Goal: Information Seeking & Learning: Check status

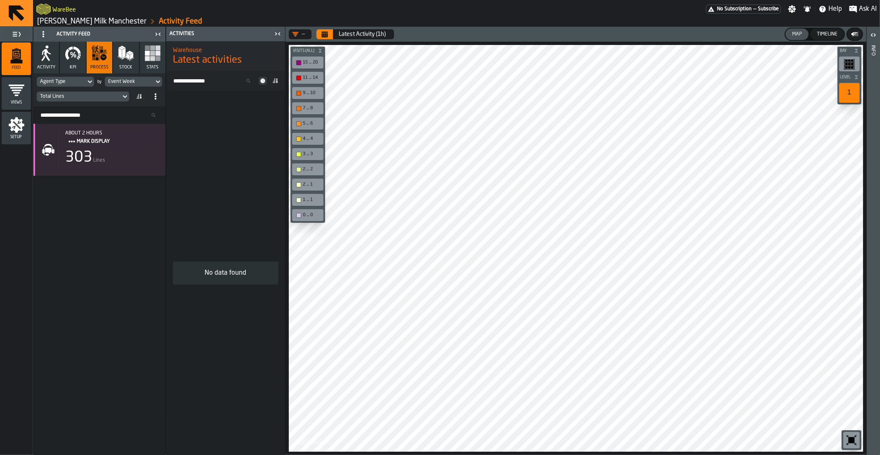
click at [97, 96] on div "Total Lines" at bounding box center [79, 97] width 78 height 6
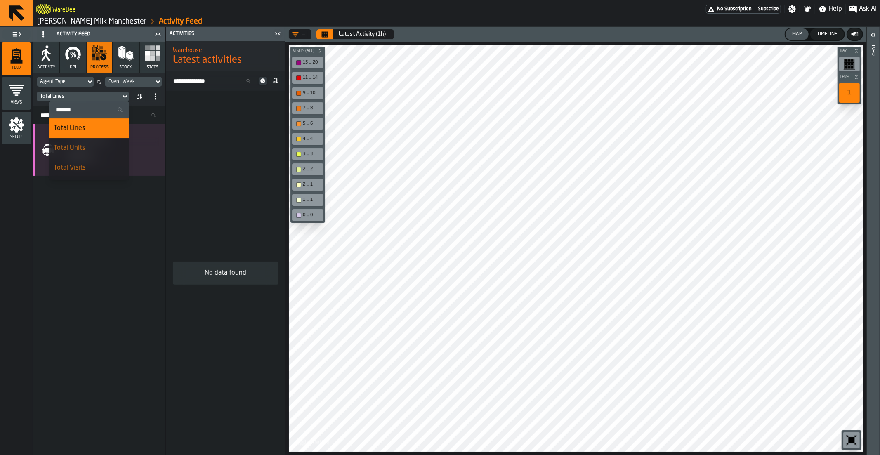
click at [200, 139] on div "No data found" at bounding box center [225, 273] width 119 height 364
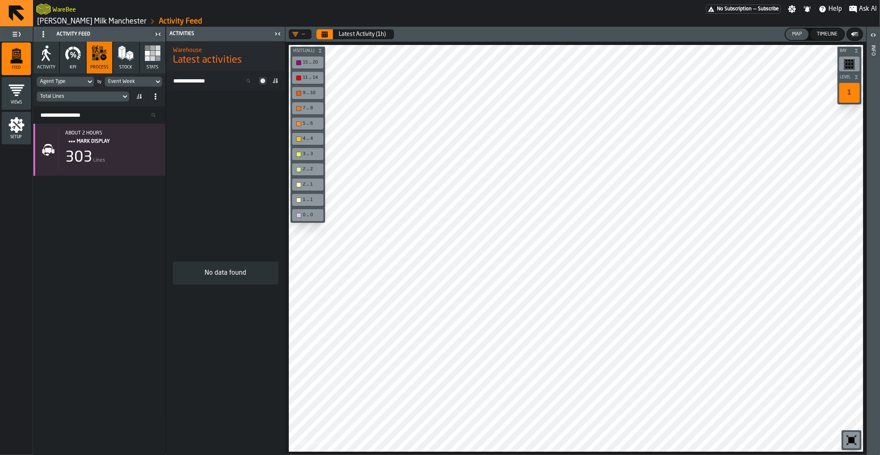
click at [326, 33] on icon "Calendar" at bounding box center [324, 34] width 7 height 7
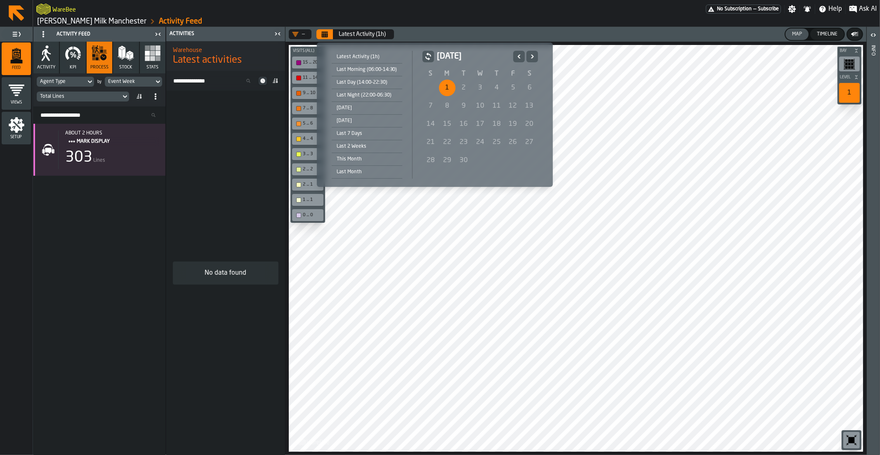
click at [518, 56] on icon "Previous" at bounding box center [518, 56] width 3 height 4
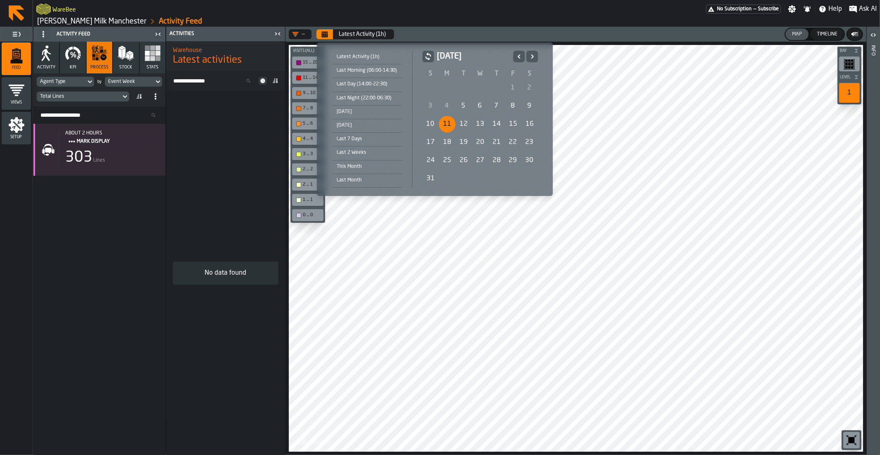
click at [444, 125] on div "11" at bounding box center [447, 124] width 17 height 17
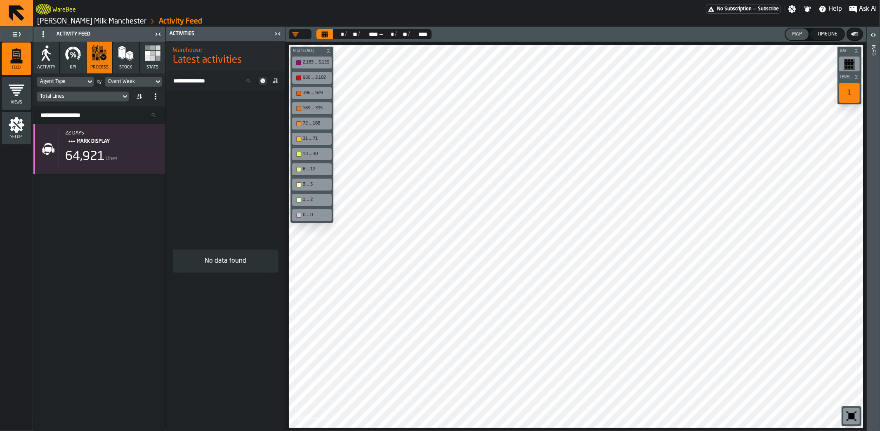
click at [74, 81] on div "Agent Type" at bounding box center [61, 82] width 43 height 6
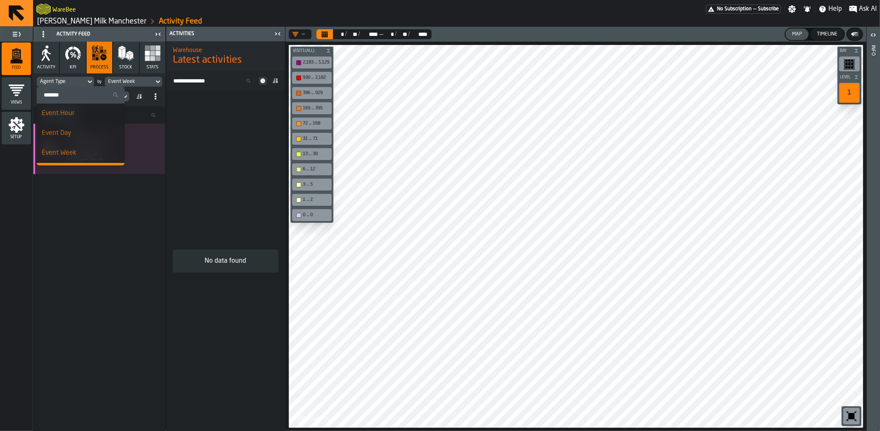
click at [61, 83] on div "Agent Type" at bounding box center [61, 82] width 43 height 6
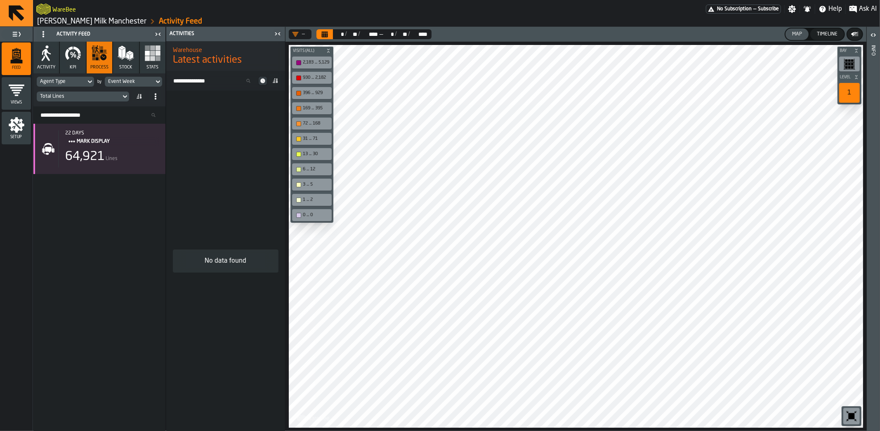
click at [78, 81] on div "Agent Type" at bounding box center [61, 82] width 43 height 6
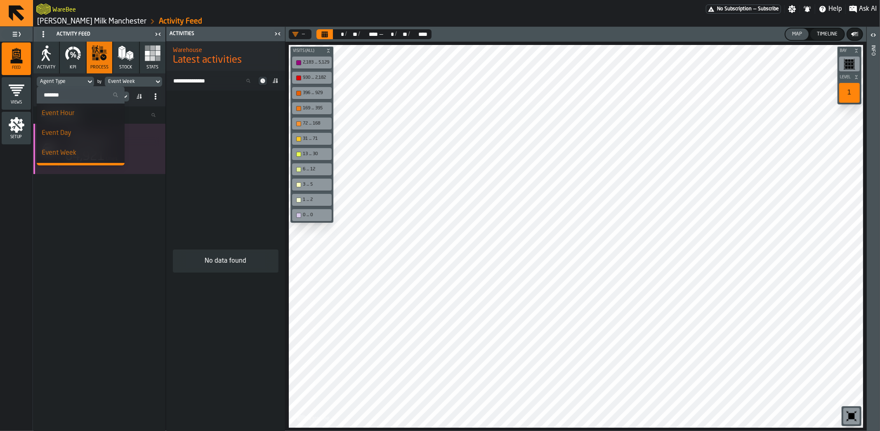
click at [80, 95] on input "Search" at bounding box center [80, 95] width 81 height 11
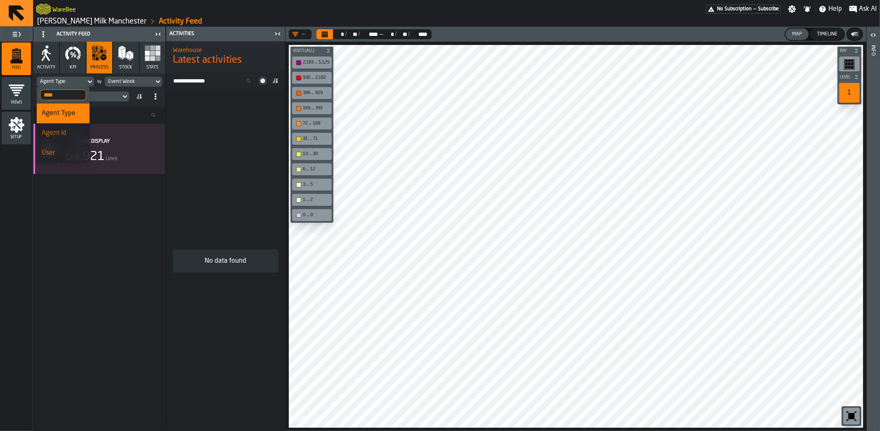
type input "****"
click at [50, 151] on span "User" at bounding box center [48, 153] width 13 height 7
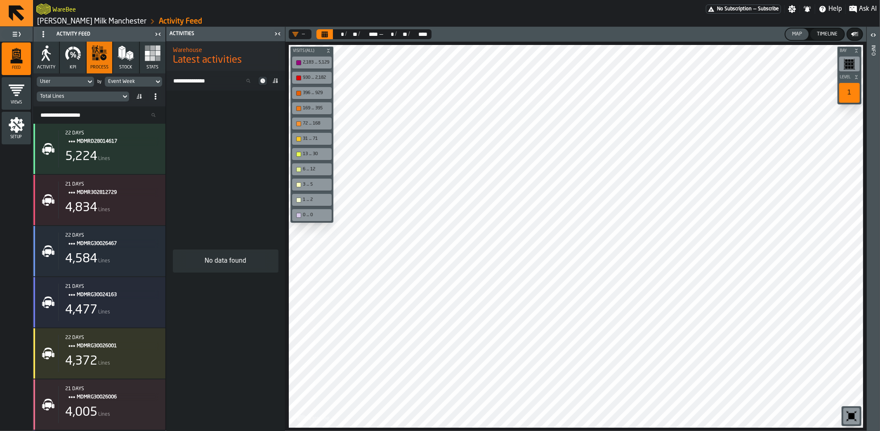
click at [76, 83] on div "User" at bounding box center [61, 82] width 43 height 6
click at [55, 96] on input "****" at bounding box center [63, 95] width 46 height 11
click at [80, 97] on input "****" at bounding box center [63, 95] width 46 height 11
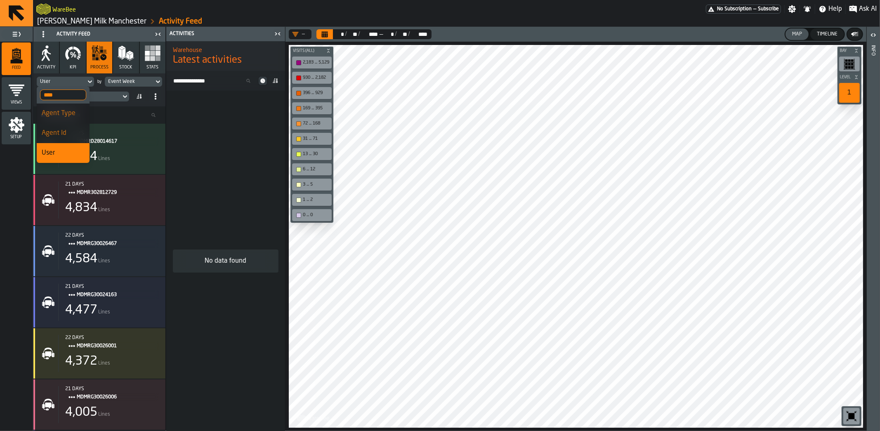
click at [203, 120] on div "No data found" at bounding box center [225, 261] width 119 height 340
click at [73, 83] on div "User" at bounding box center [61, 82] width 43 height 6
click at [57, 97] on input "****" at bounding box center [63, 95] width 46 height 11
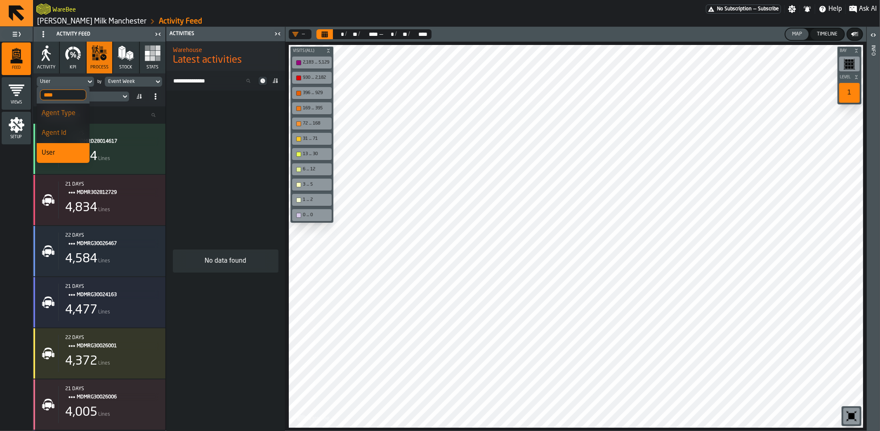
click at [80, 93] on input "****" at bounding box center [63, 95] width 46 height 11
click at [258, 111] on div "No data found" at bounding box center [225, 261] width 119 height 340
click at [332, 34] on button "Calendar" at bounding box center [324, 34] width 17 height 10
click at [71, 64] on button "KPI" at bounding box center [73, 58] width 26 height 32
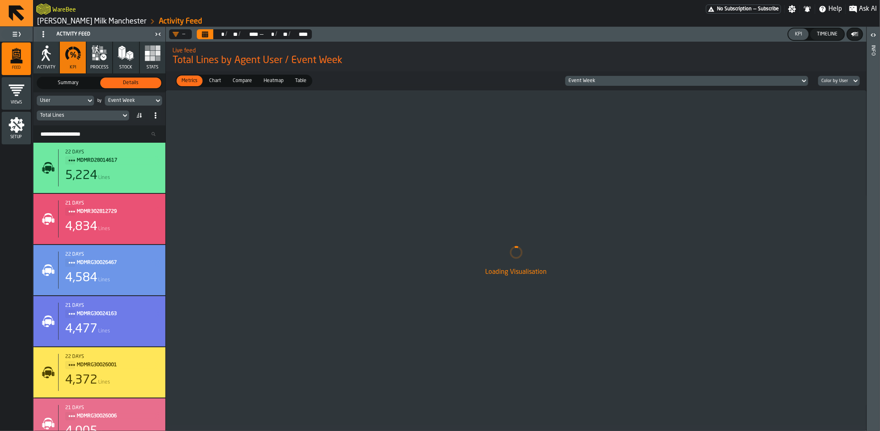
click at [207, 35] on icon "Calendar" at bounding box center [205, 35] width 6 height 4
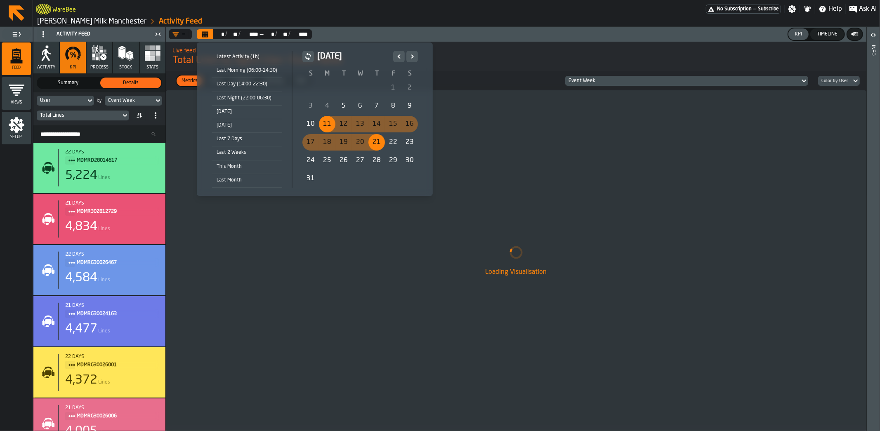
click at [239, 124] on div "Yesterday" at bounding box center [247, 125] width 71 height 9
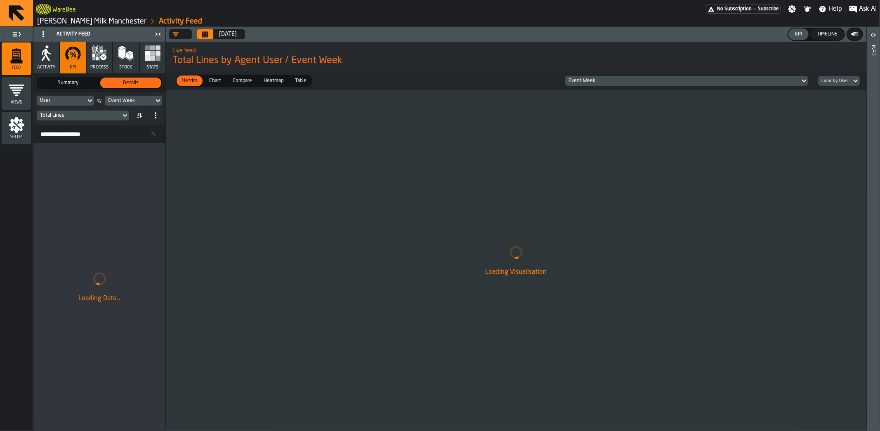
click at [77, 103] on div "User" at bounding box center [61, 101] width 43 height 6
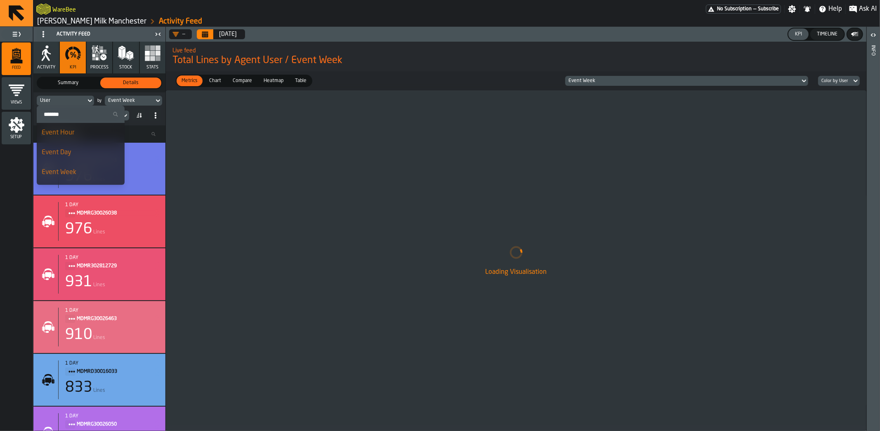
click at [69, 116] on input "Search" at bounding box center [80, 114] width 81 height 11
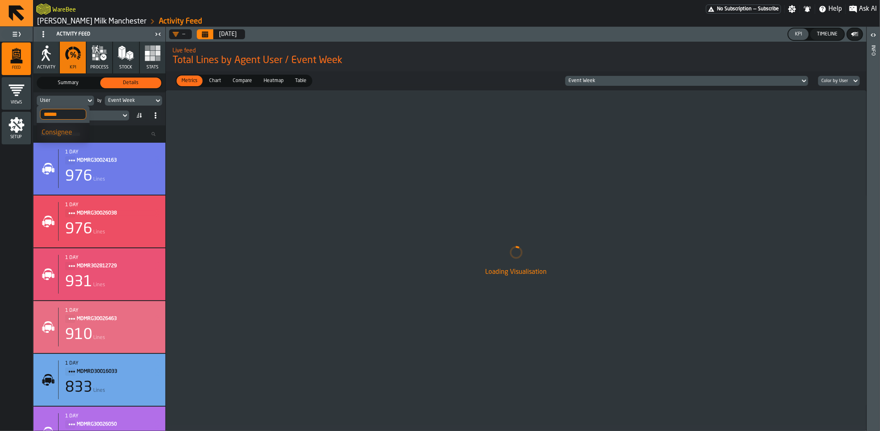
type input "******"
click at [80, 138] on li "Consignee" at bounding box center [63, 133] width 53 height 20
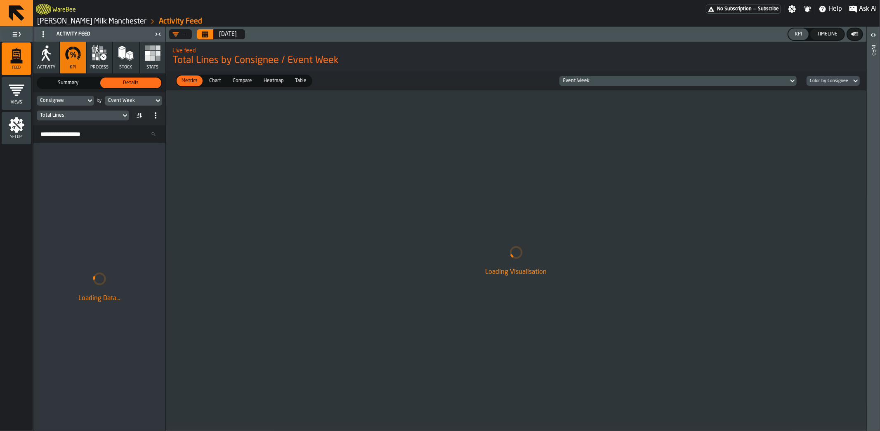
click at [116, 100] on div "Event Week" at bounding box center [129, 101] width 43 height 6
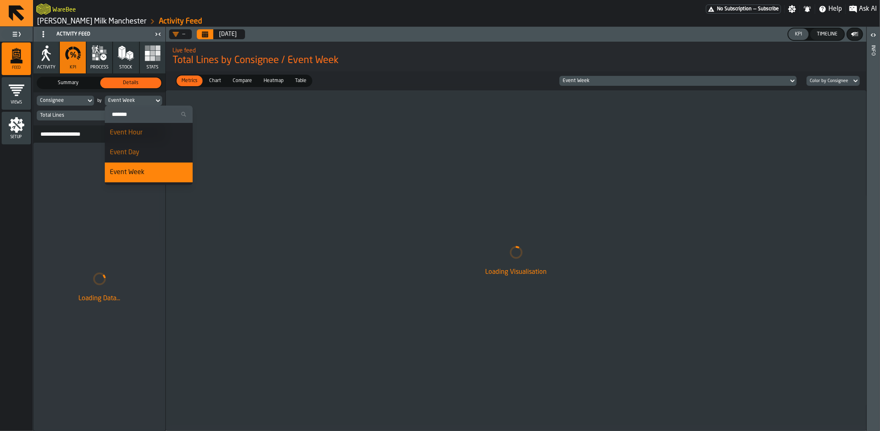
click at [146, 135] on div "Event Hour" at bounding box center [149, 133] width 78 height 10
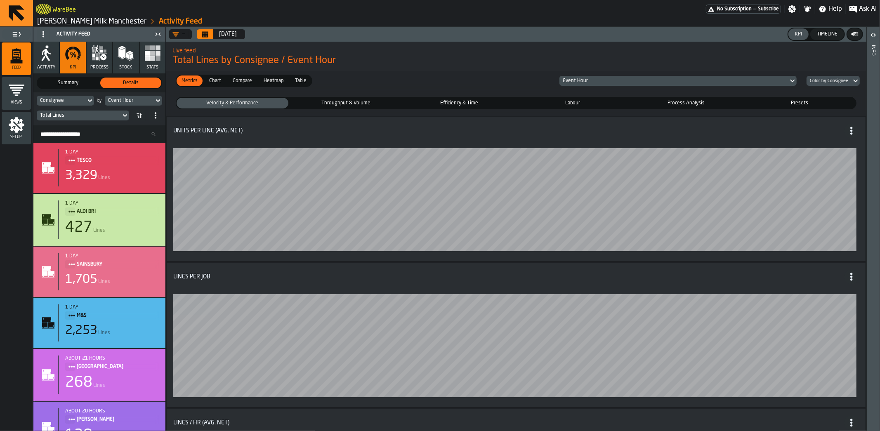
click at [586, 80] on div "Event Hour" at bounding box center [674, 81] width 222 height 6
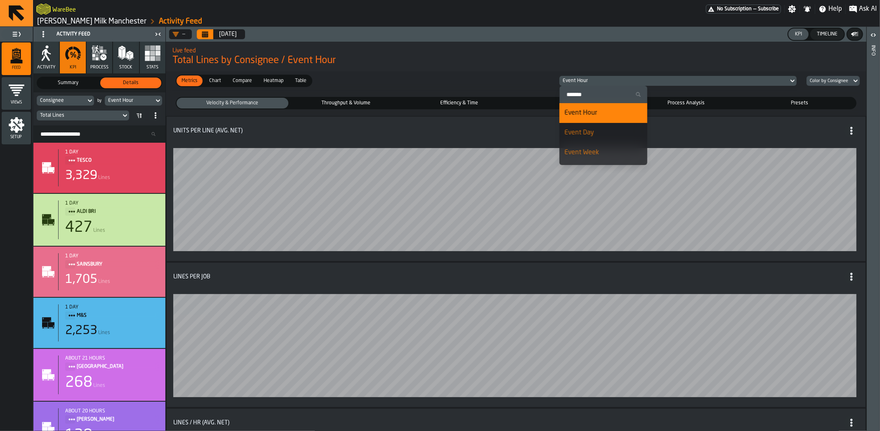
click at [592, 88] on label "Search" at bounding box center [604, 94] width 88 height 17
click at [592, 89] on input "Search" at bounding box center [603, 94] width 81 height 11
click at [591, 92] on input "Search" at bounding box center [603, 94] width 81 height 11
type input "***"
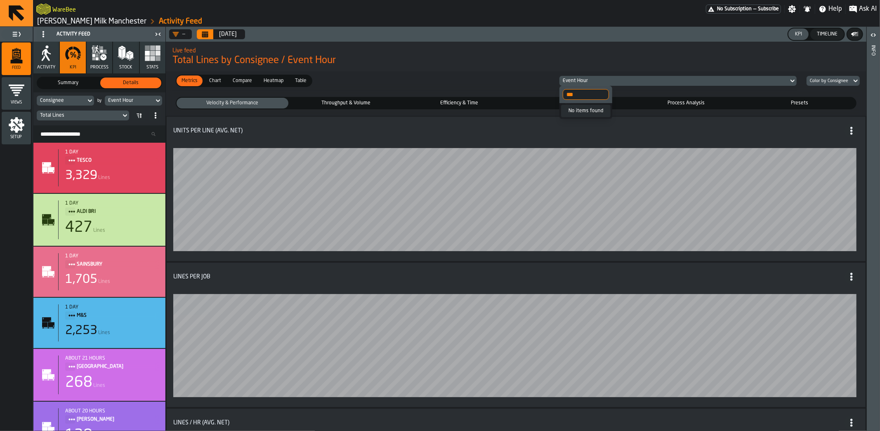
click at [605, 97] on input "***" at bounding box center [586, 94] width 46 height 11
click at [603, 93] on input "***" at bounding box center [586, 94] width 46 height 11
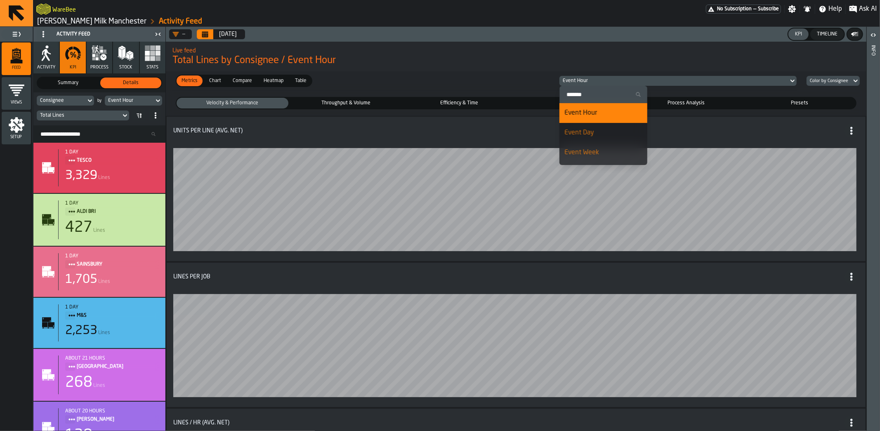
click at [614, 69] on div "Live feed Total Lines by Consignee / Event Hour" at bounding box center [516, 56] width 701 height 35
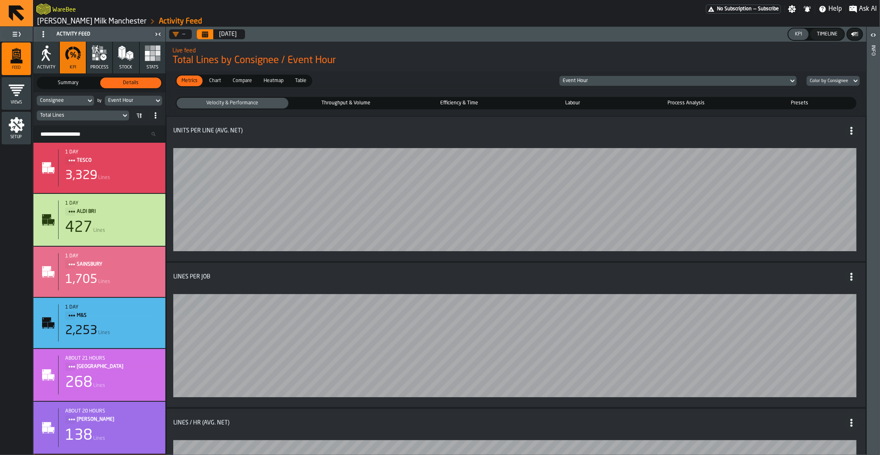
click at [57, 19] on link "[PERSON_NAME] Milk Manchester" at bounding box center [91, 21] width 109 height 9
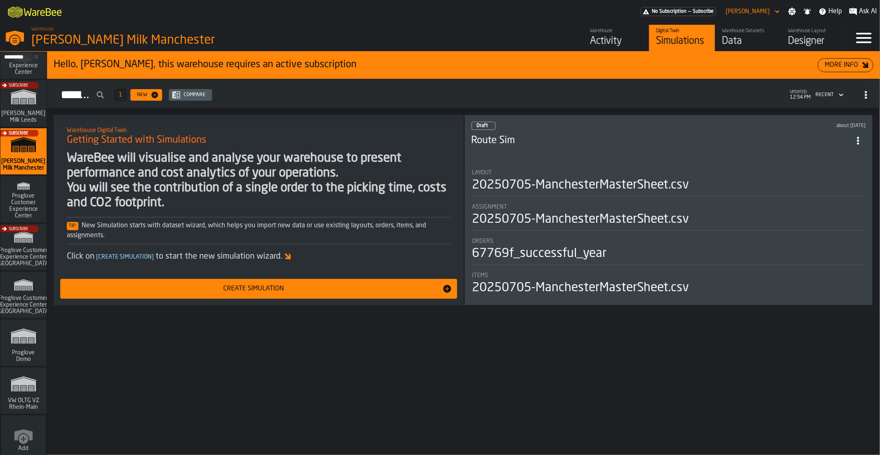
scroll to position [614, 0]
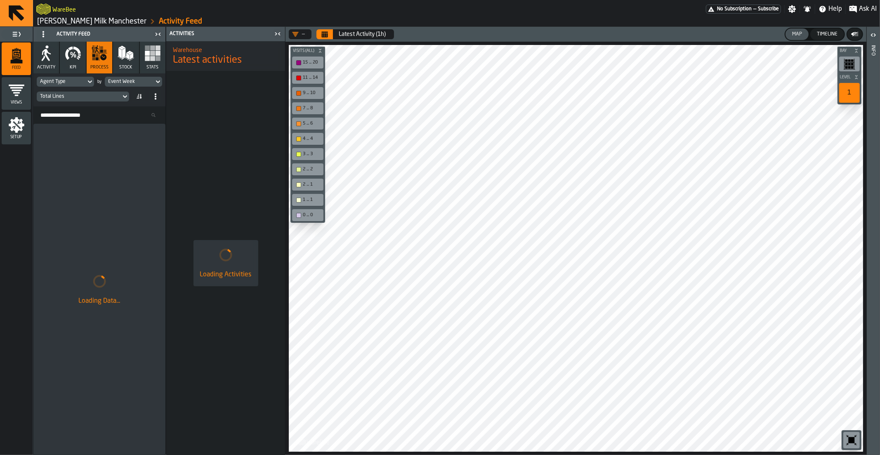
click at [325, 36] on icon "Calendar" at bounding box center [325, 35] width 6 height 4
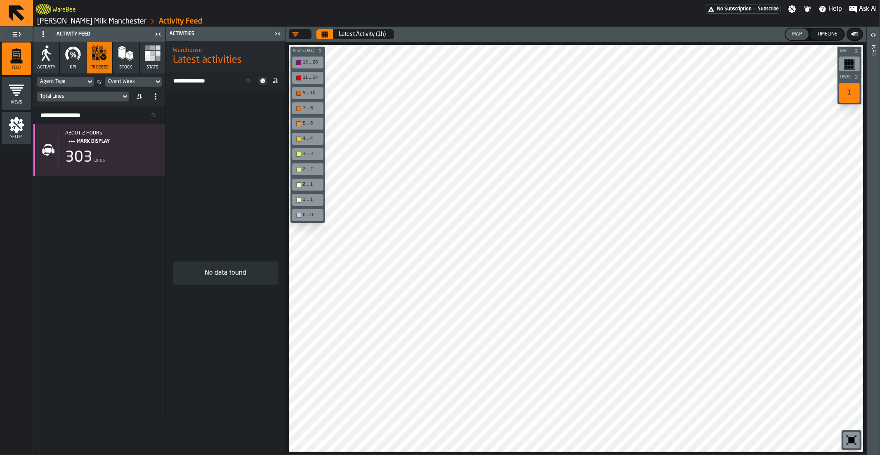
click at [823, 31] on div "Timeline" at bounding box center [827, 34] width 27 height 6
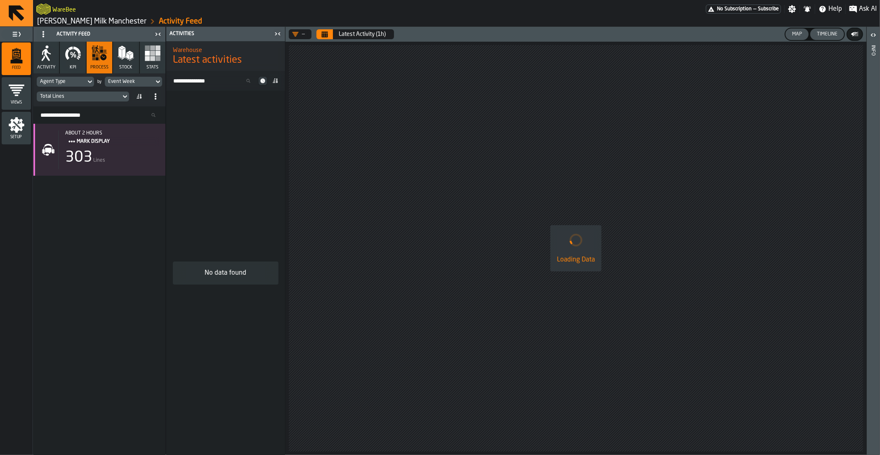
click at [798, 34] on div "Map" at bounding box center [797, 34] width 17 height 6
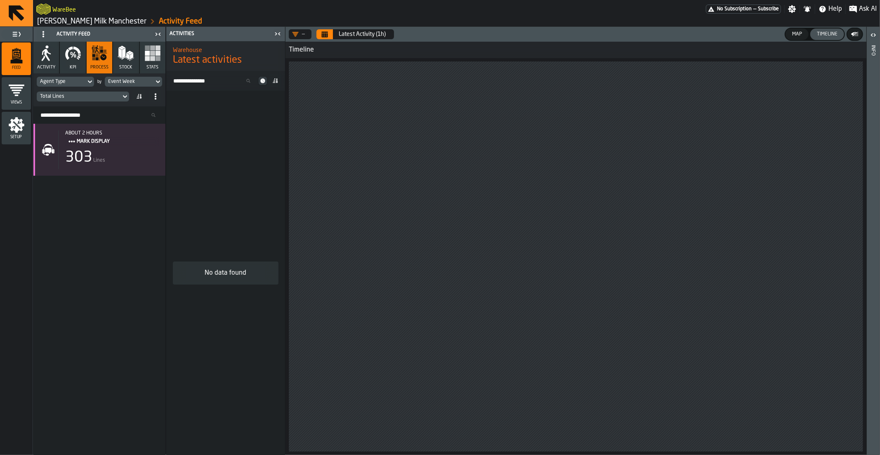
click at [328, 36] on icon "Calendar" at bounding box center [325, 35] width 6 height 4
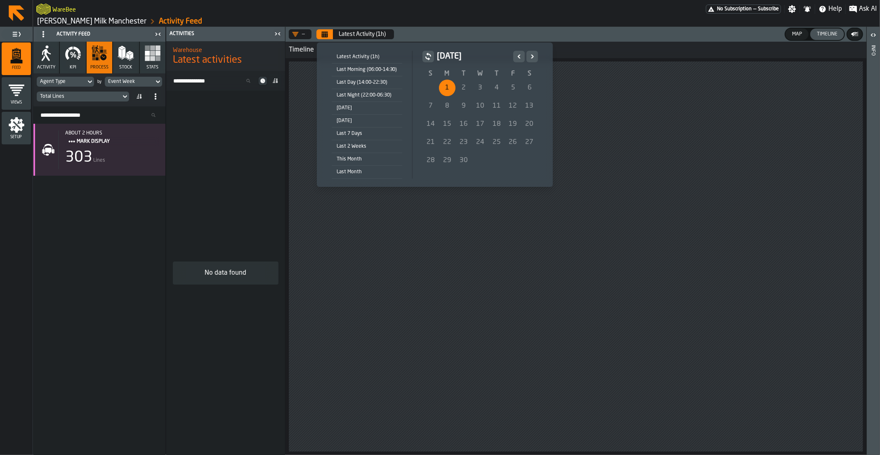
click at [449, 88] on div "1" at bounding box center [447, 88] width 17 height 17
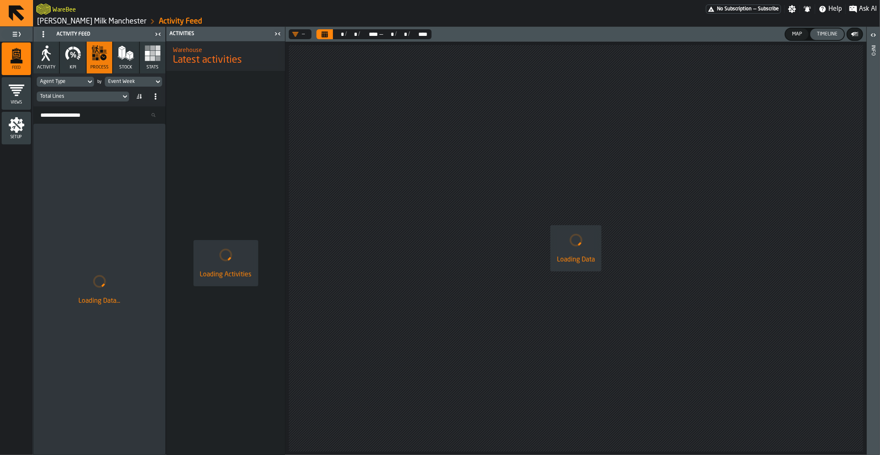
click at [68, 94] on div "Total Lines" at bounding box center [79, 97] width 78 height 6
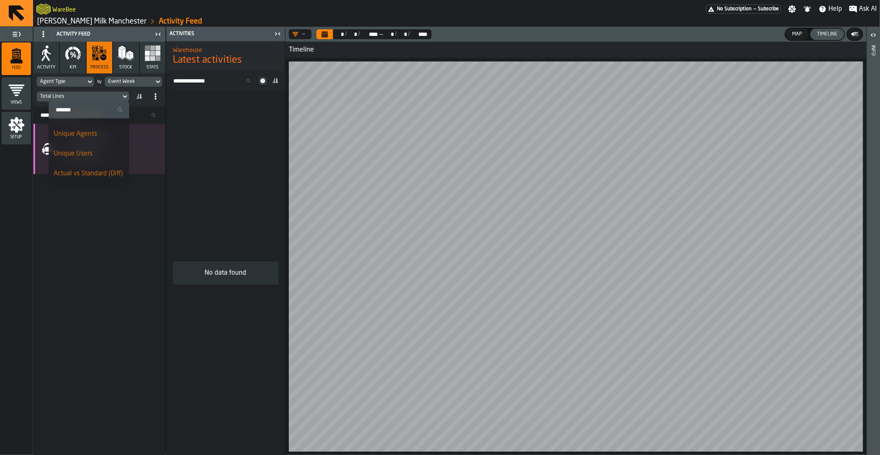
scroll to position [193, 0]
click at [87, 155] on div "Unique Users" at bounding box center [89, 154] width 71 height 10
click at [95, 95] on div "Unique Users" at bounding box center [79, 97] width 78 height 6
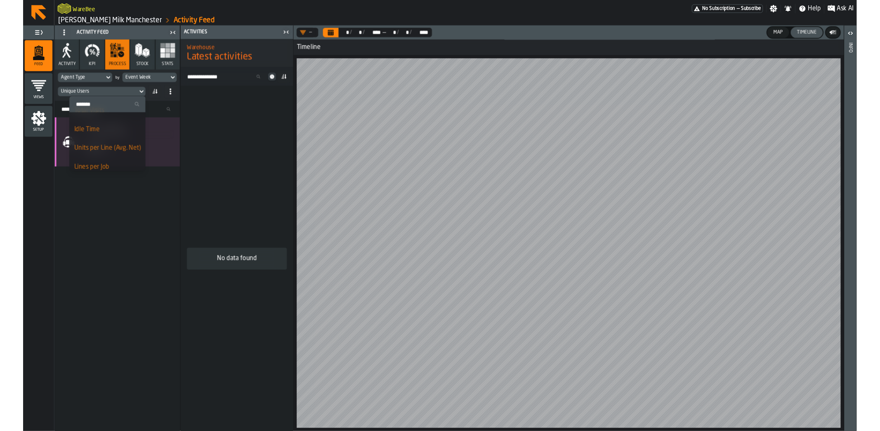
scroll to position [62, 0]
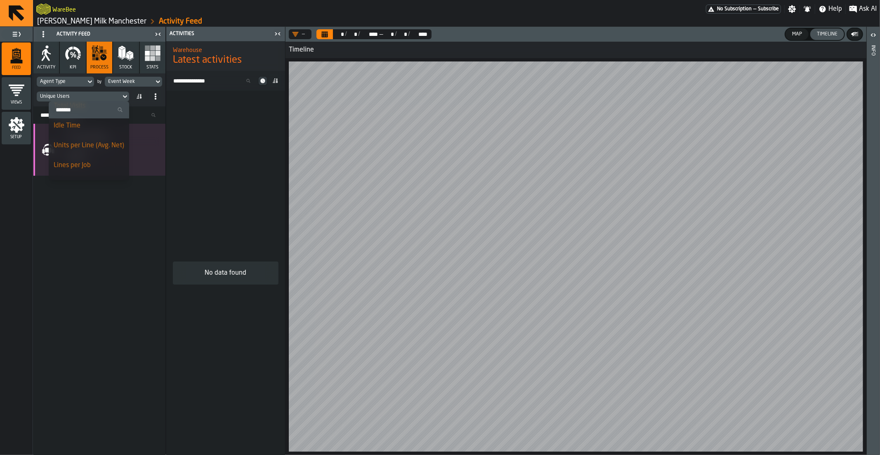
click at [76, 125] on div "Idle Time" at bounding box center [89, 126] width 71 height 10
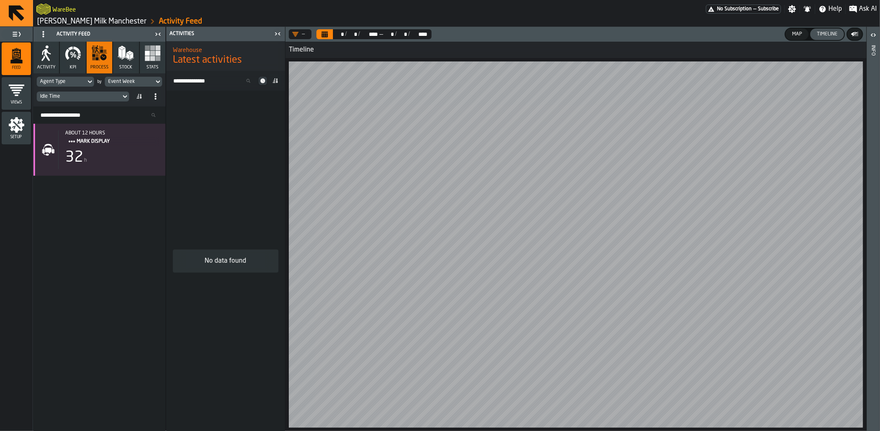
click at [71, 96] on div "Idle Time" at bounding box center [79, 97] width 78 height 6
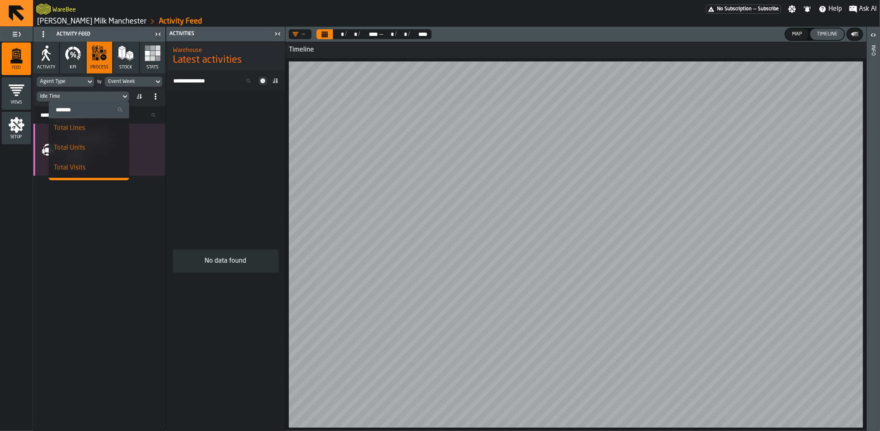
click at [71, 96] on div "Idle Time" at bounding box center [79, 97] width 78 height 6
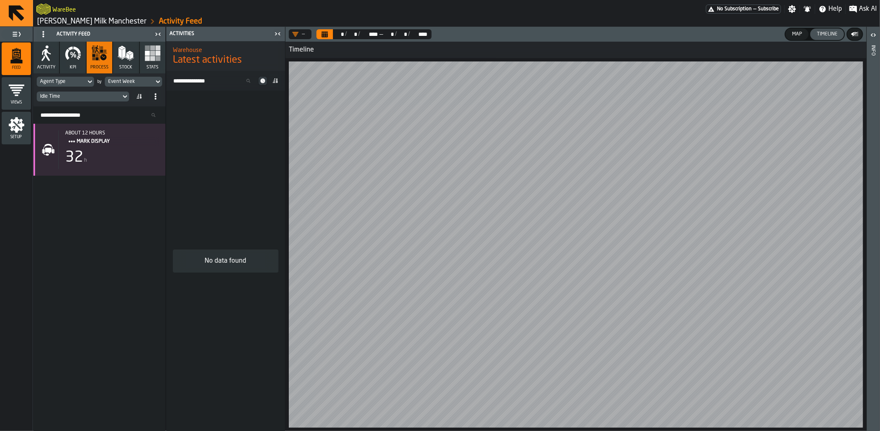
click at [68, 96] on div "Idle Time" at bounding box center [79, 97] width 78 height 6
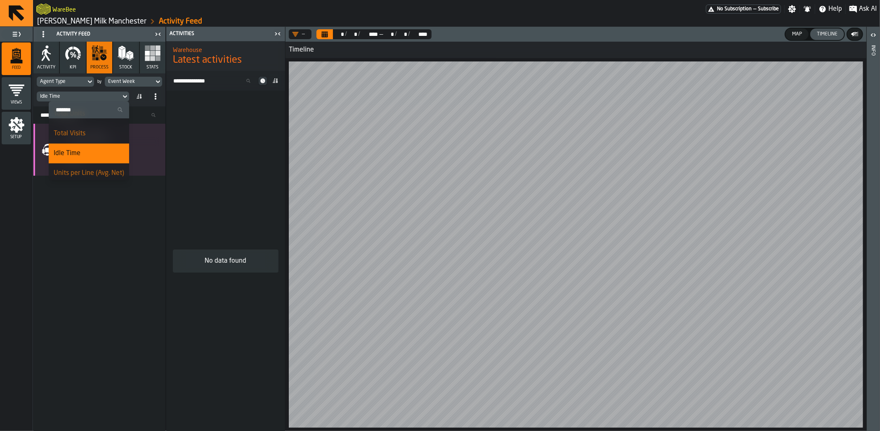
scroll to position [0, 0]
click at [85, 109] on input "Search" at bounding box center [89, 109] width 74 height 11
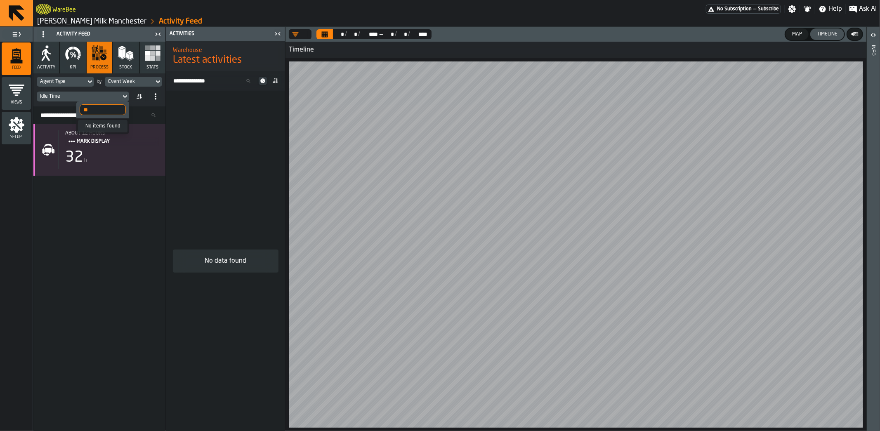
type input "*"
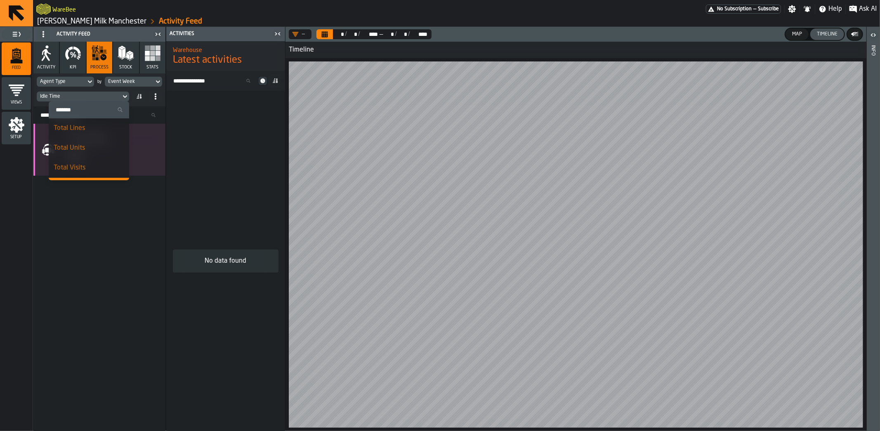
click at [110, 248] on div "about 12 hours MARK DISPLAY 32 h" at bounding box center [99, 277] width 132 height 307
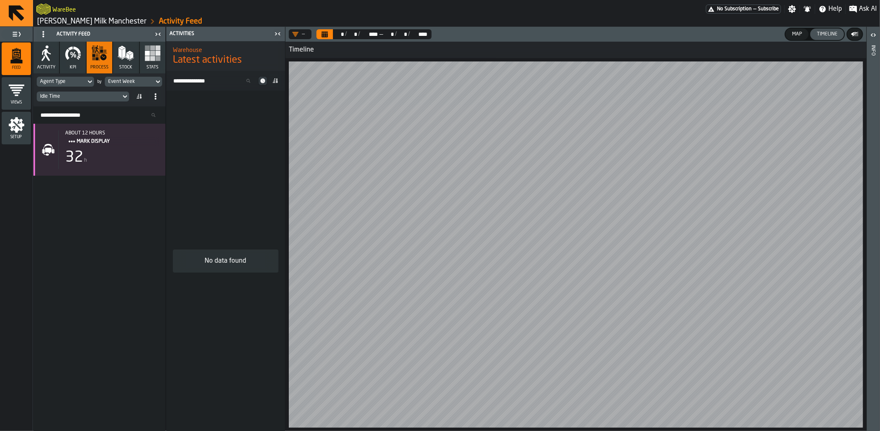
click at [74, 65] on span "KPI" at bounding box center [73, 67] width 7 height 5
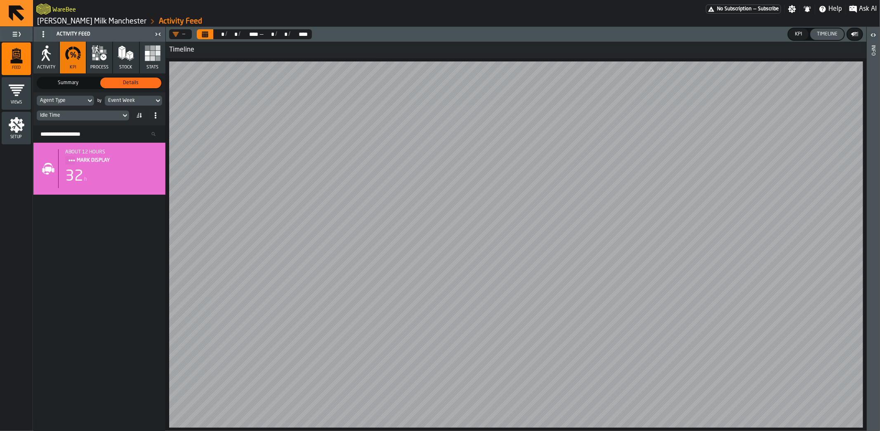
click at [76, 81] on span "Summary" at bounding box center [68, 82] width 58 height 7
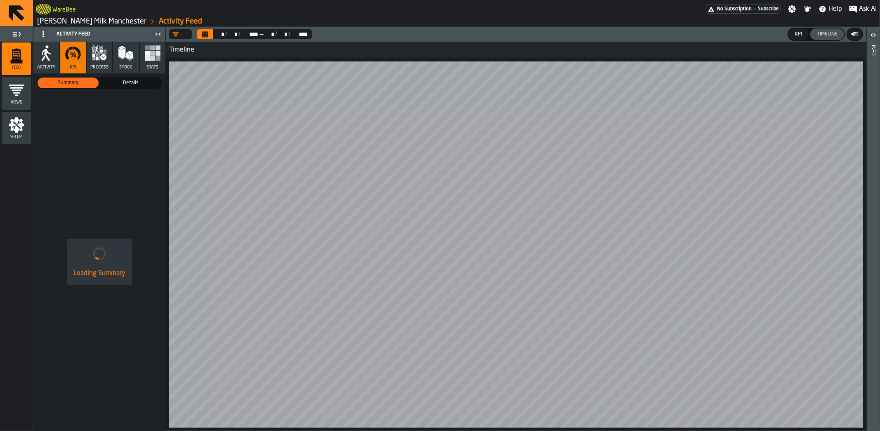
click at [792, 36] on div "KPI" at bounding box center [799, 34] width 14 height 6
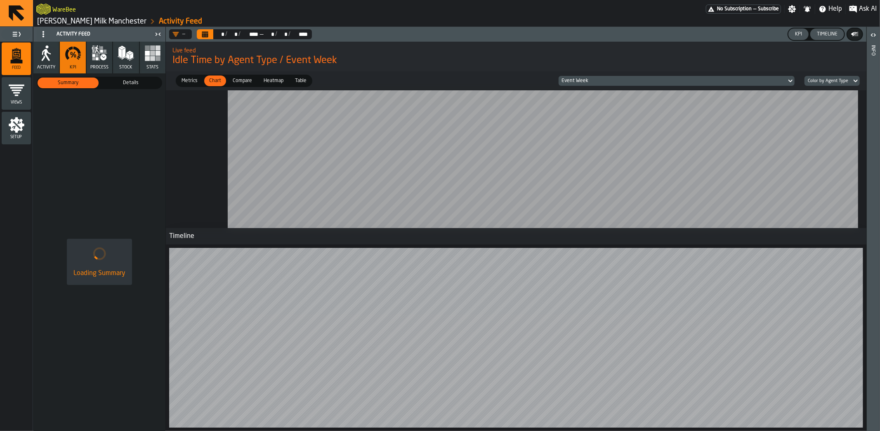
click at [824, 32] on div "Timeline" at bounding box center [827, 34] width 27 height 6
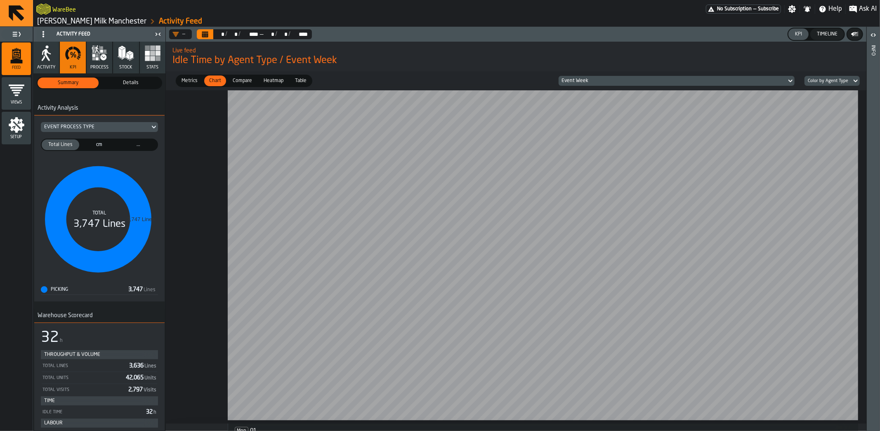
click at [125, 84] on span "Details" at bounding box center [131, 82] width 58 height 7
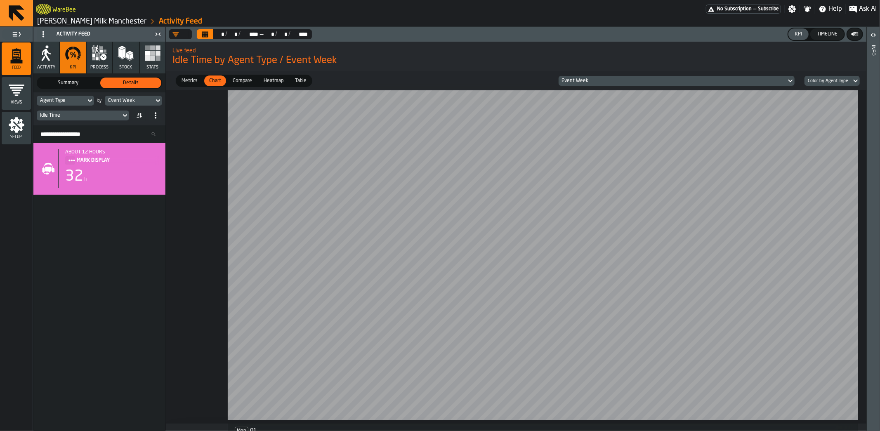
click at [623, 85] on div "Event Week" at bounding box center [677, 81] width 236 height 10
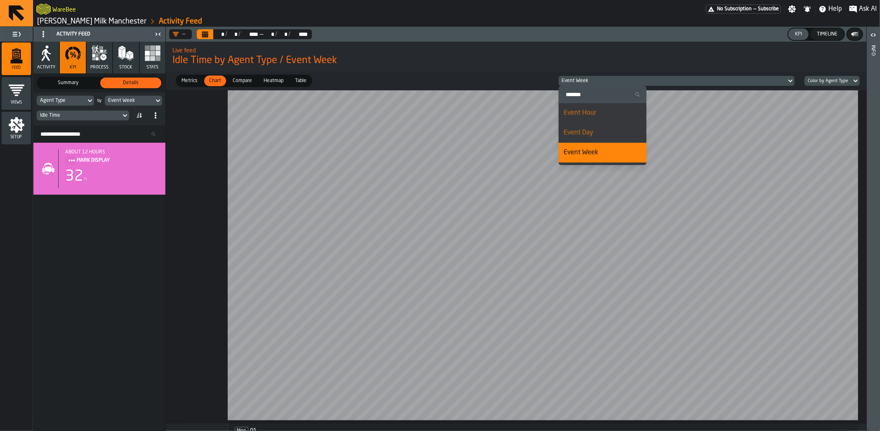
click at [590, 125] on li "Event Day" at bounding box center [603, 133] width 88 height 20
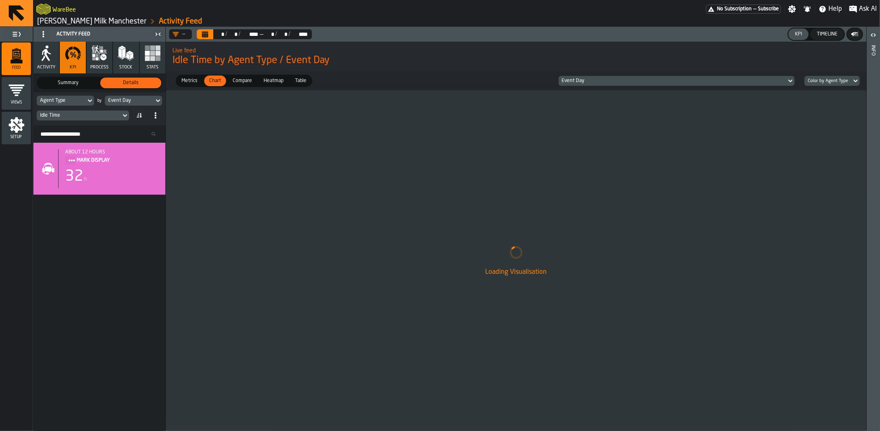
click at [583, 81] on div "Event Day" at bounding box center [673, 81] width 222 height 6
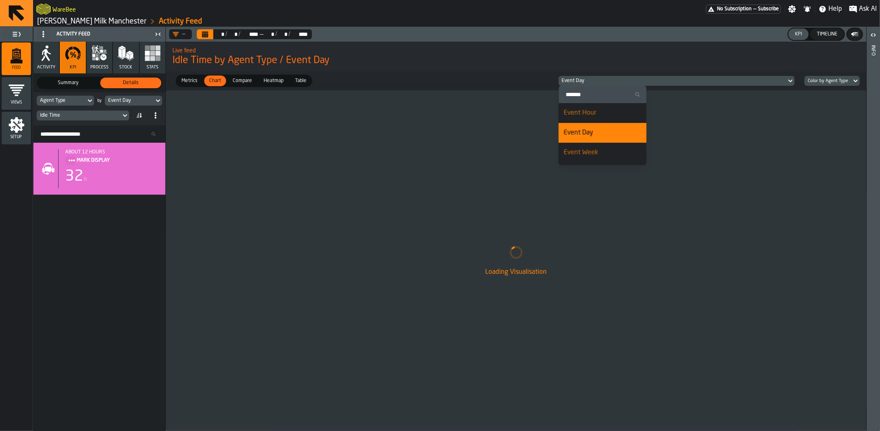
click at [579, 150] on span "Event Week" at bounding box center [581, 152] width 35 height 7
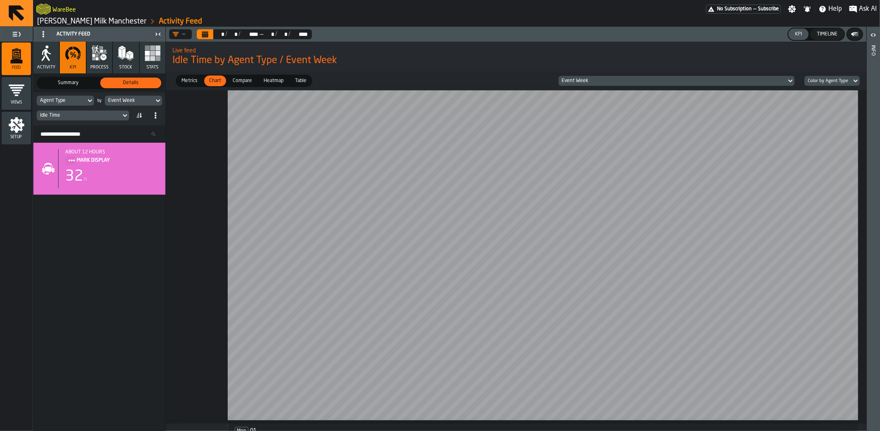
click at [208, 37] on icon "Calendar" at bounding box center [205, 35] width 6 height 4
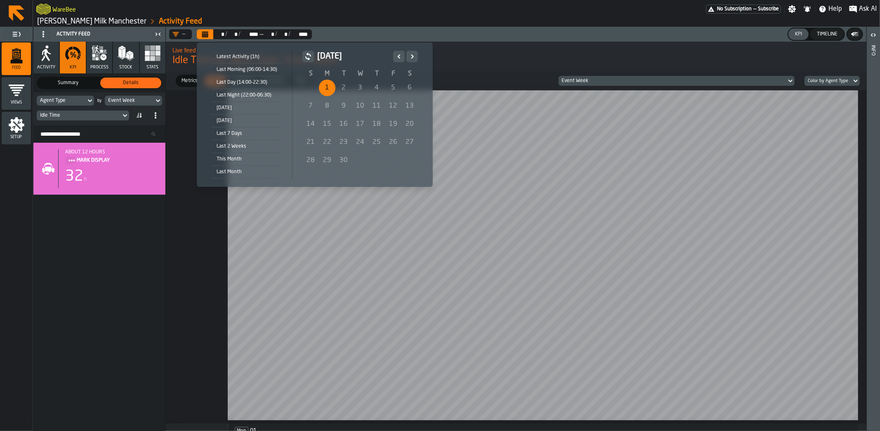
click at [395, 57] on icon "Previous" at bounding box center [399, 57] width 8 height 10
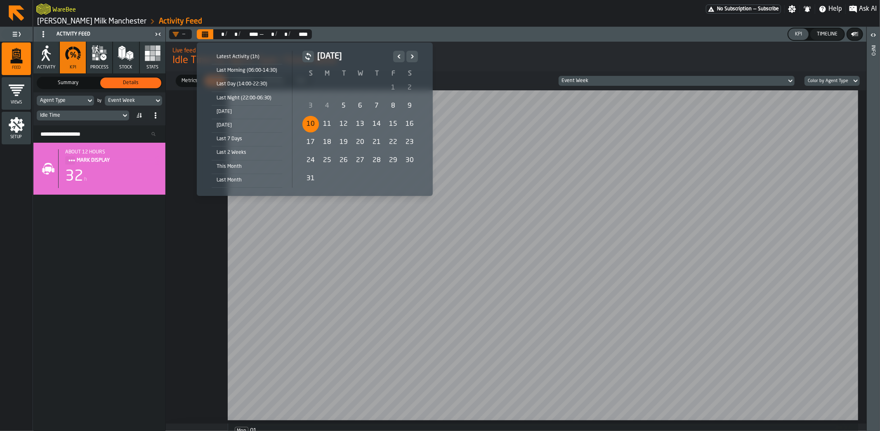
click at [311, 120] on div "10" at bounding box center [310, 124] width 17 height 17
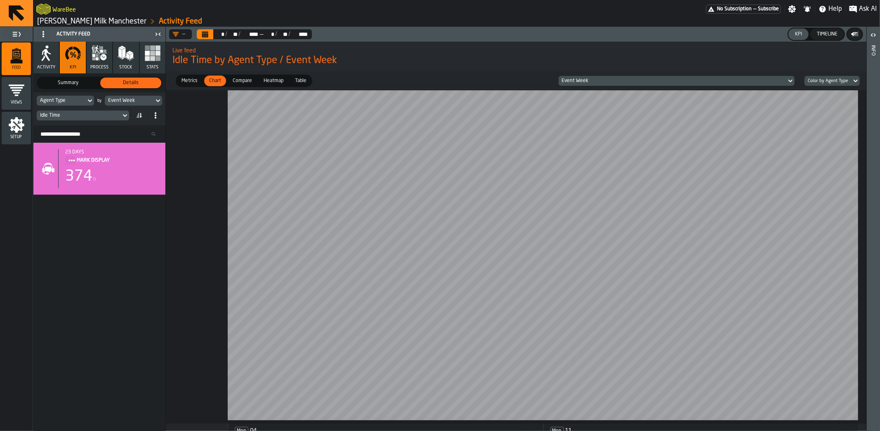
click at [196, 84] on span "Metrics" at bounding box center [189, 80] width 23 height 7
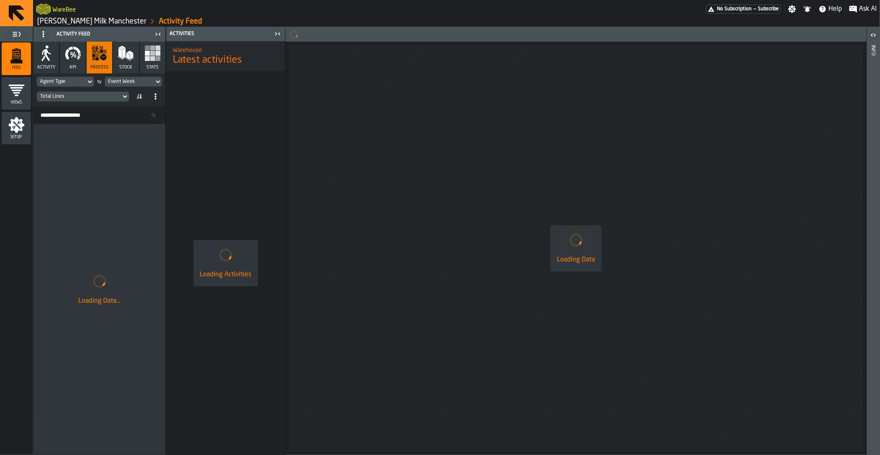
click at [19, 130] on icon "menu Setup" at bounding box center [17, 125] width 16 height 16
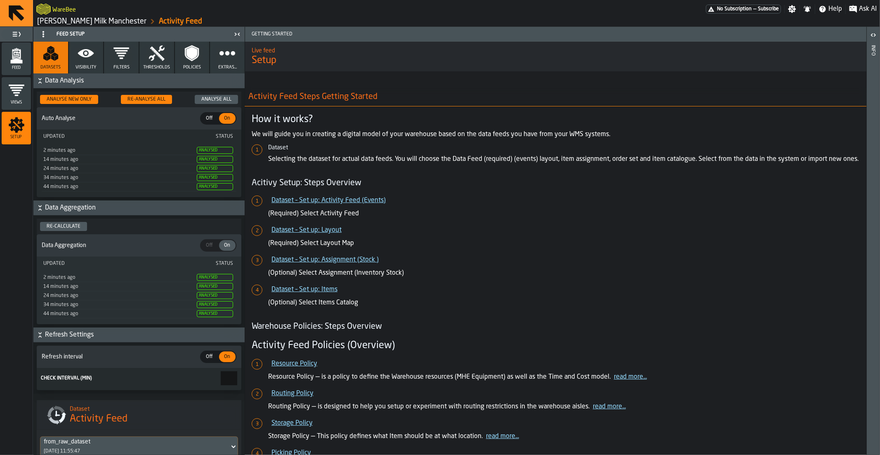
click at [184, 62] on button "Policies" at bounding box center [192, 58] width 35 height 32
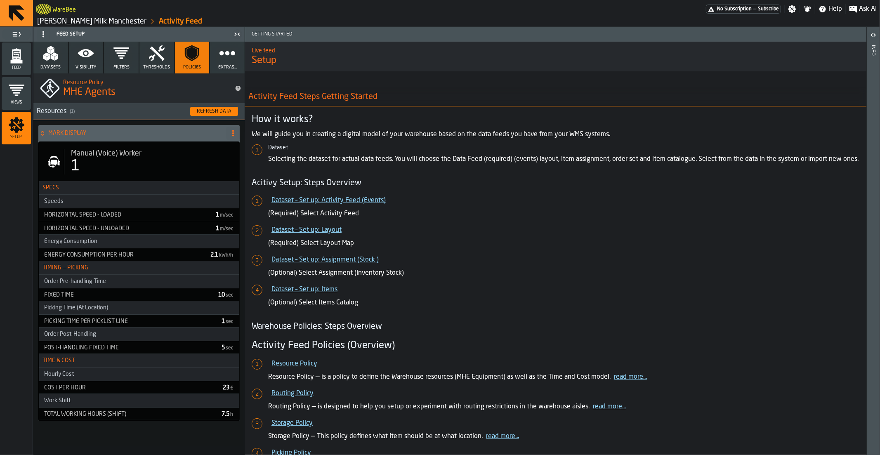
click at [136, 166] on div "1" at bounding box center [151, 166] width 161 height 17
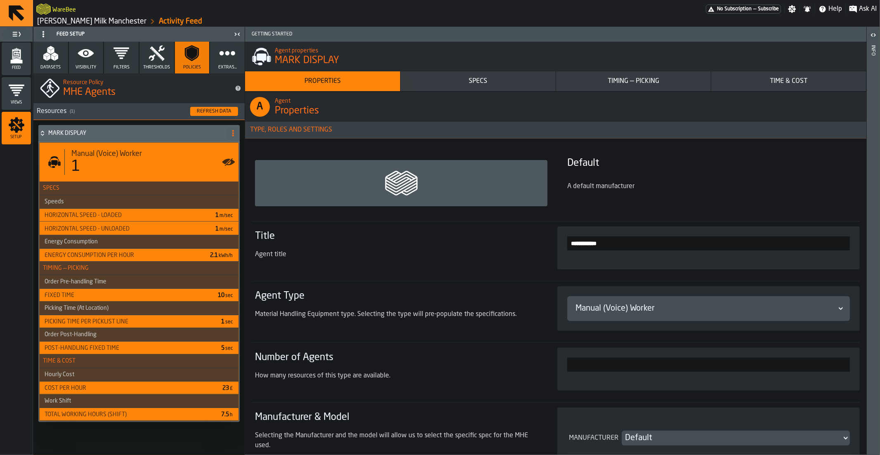
click at [637, 77] on div "Timing — Picking" at bounding box center [634, 81] width 149 height 10
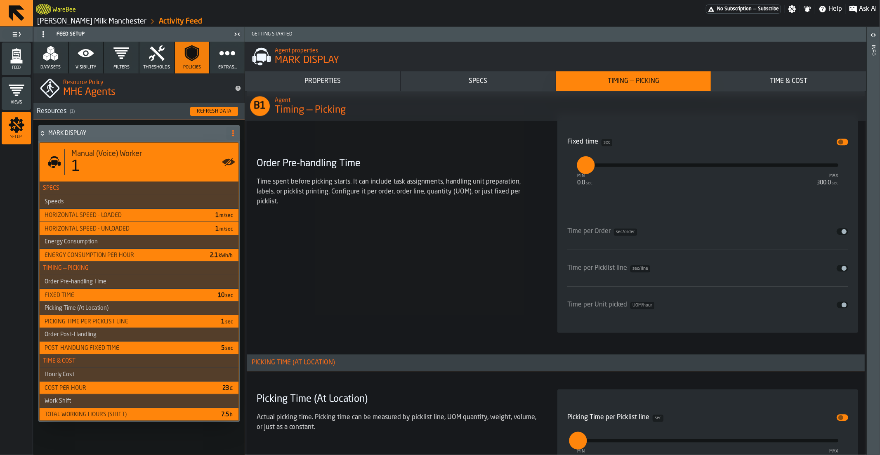
scroll to position [1751, 0]
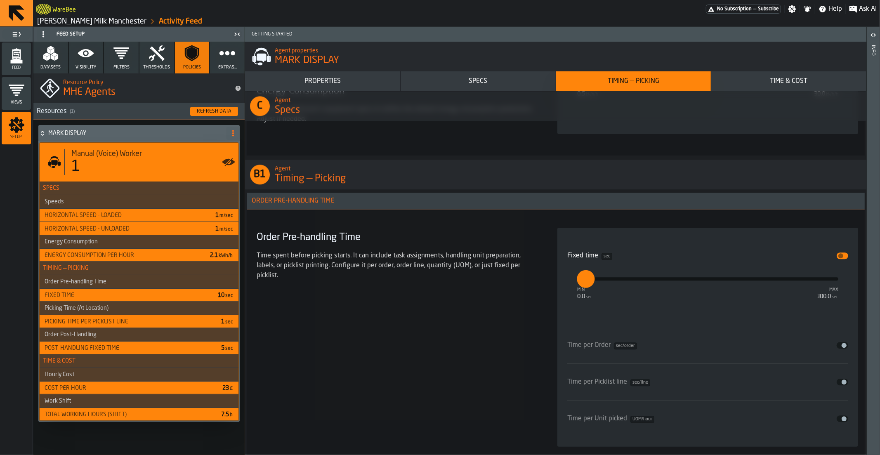
click at [83, 23] on link "[PERSON_NAME] Milk Manchester" at bounding box center [91, 21] width 109 height 9
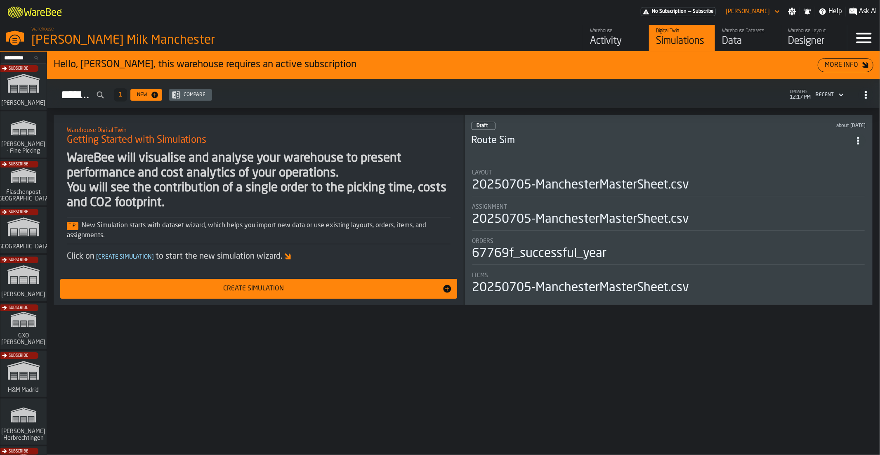
click at [34, 278] on div "Subscribe" at bounding box center [22, 281] width 46 height 48
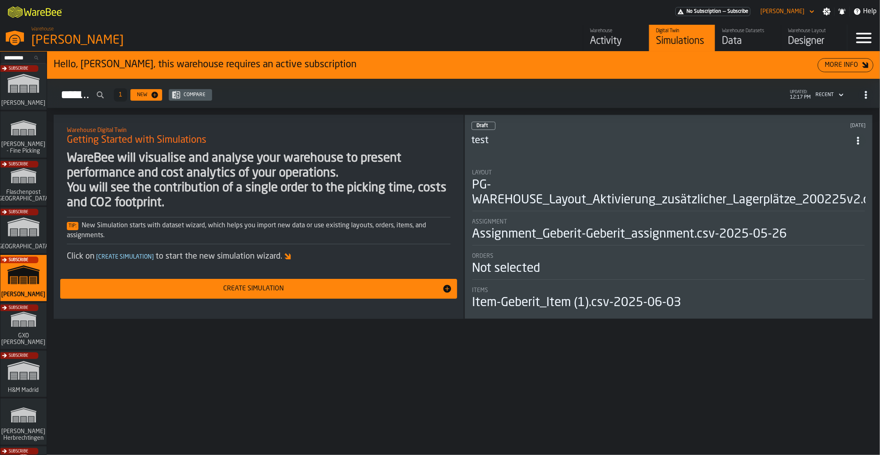
click at [592, 38] on div "Activity" at bounding box center [616, 41] width 52 height 13
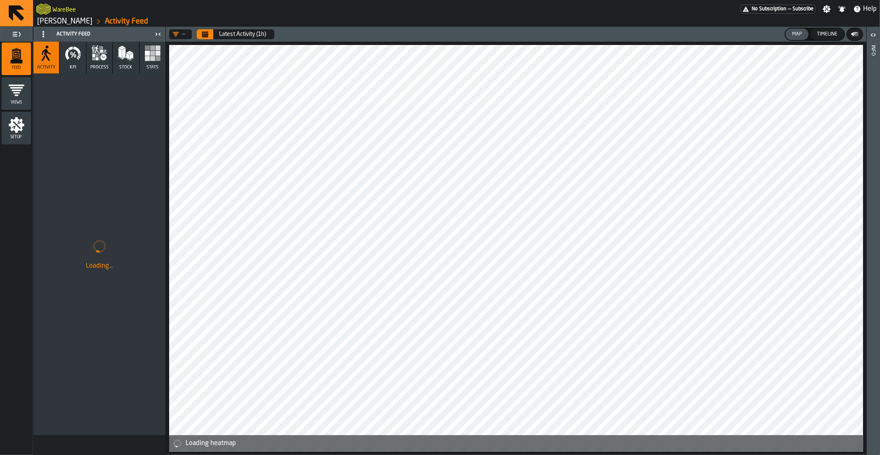
click at [77, 59] on icon "button" at bounding box center [73, 53] width 17 height 17
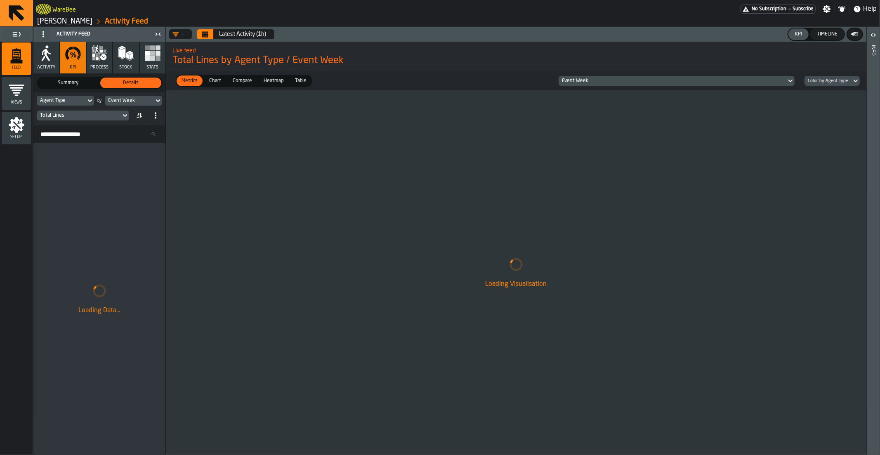
click at [93, 60] on icon "button" at bounding box center [99, 53] width 17 height 17
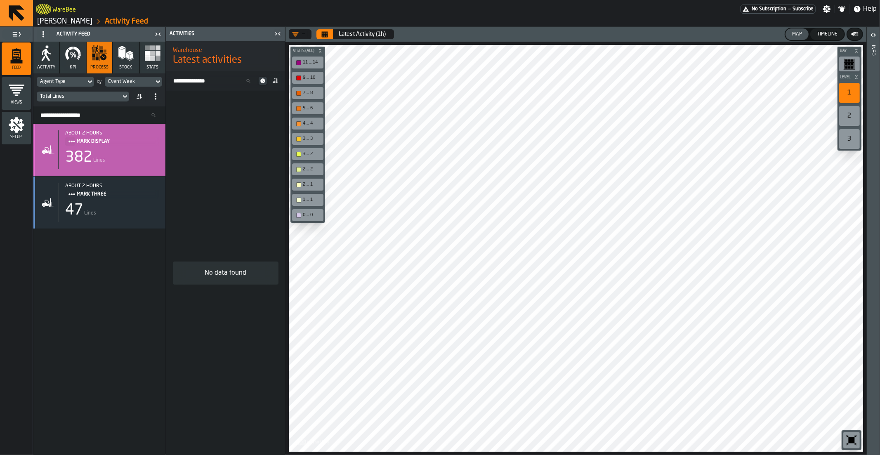
click at [113, 145] on span "MARK DISPLAY" at bounding box center [115, 141] width 76 height 9
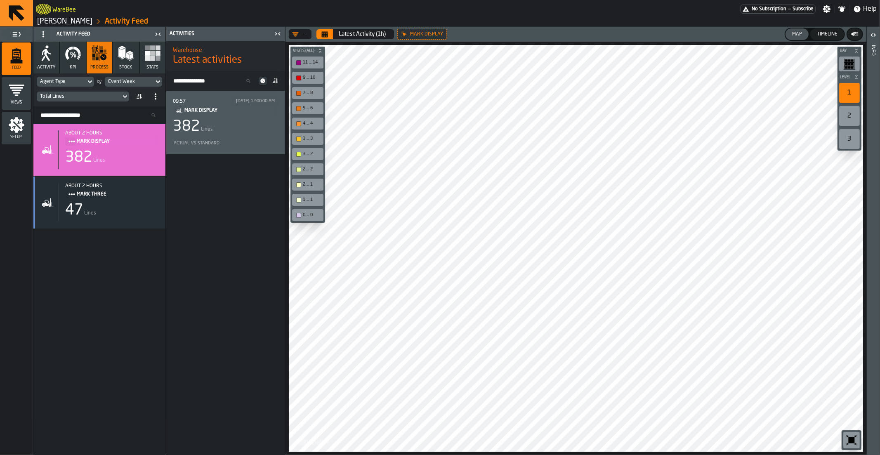
click at [213, 136] on div "09:57 9/1/2025, 12:00:00 AM MARK DISPLAY 382 Lines Actual vs Standard" at bounding box center [226, 122] width 106 height 50
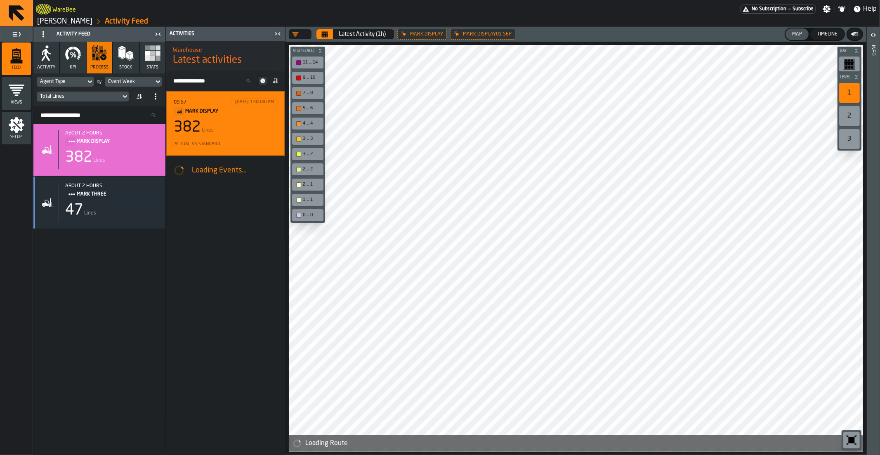
click at [132, 83] on div "Event Week" at bounding box center [129, 82] width 43 height 6
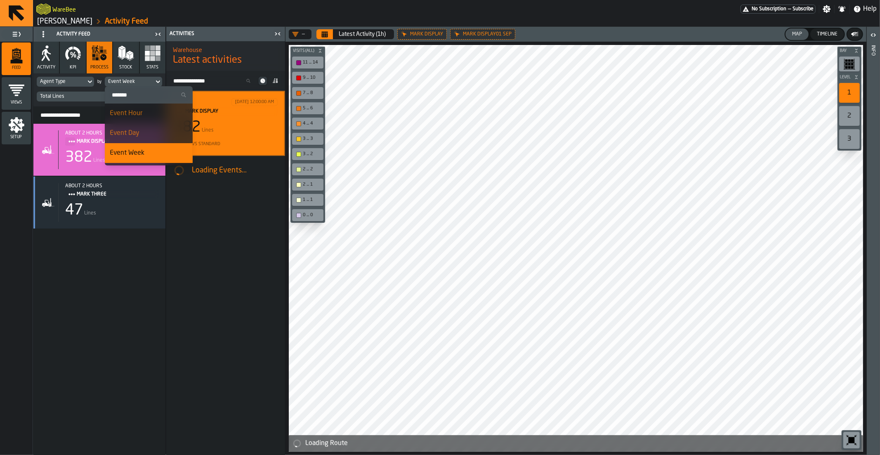
click at [136, 102] on label "Search" at bounding box center [149, 94] width 88 height 17
click at [136, 100] on input "Search" at bounding box center [148, 95] width 81 height 11
click at [134, 98] on input "Search" at bounding box center [148, 95] width 81 height 11
type input "***"
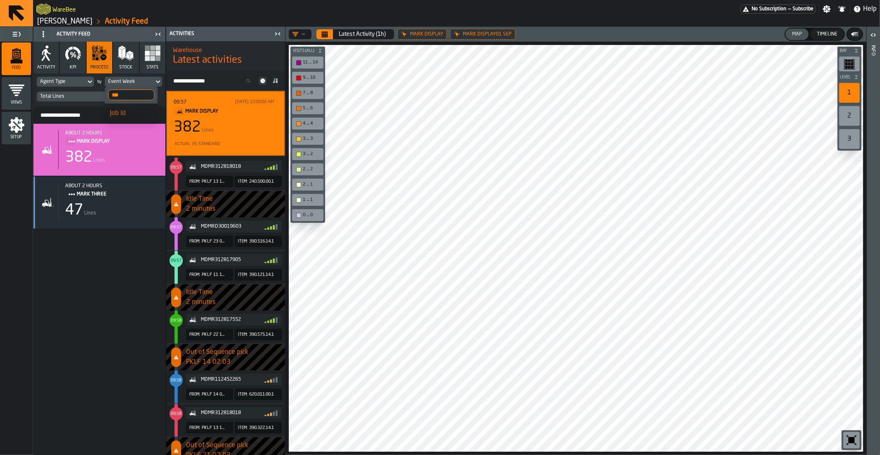
click at [146, 96] on input "***" at bounding box center [131, 95] width 46 height 11
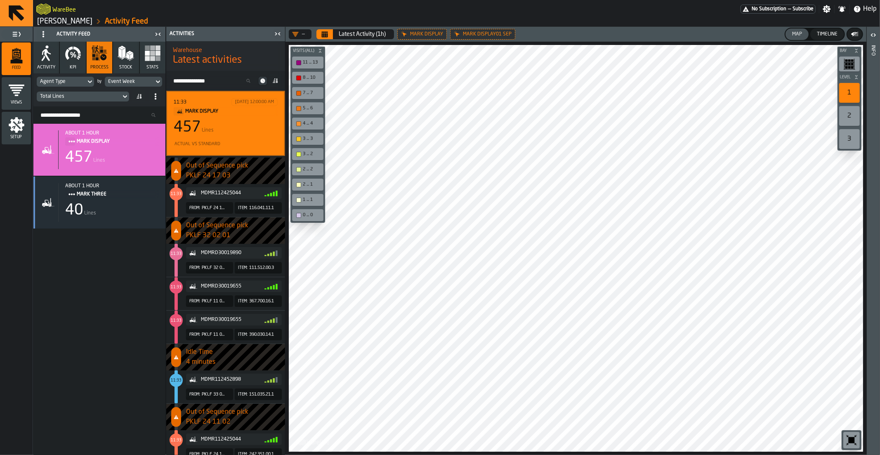
click at [59, 23] on link "[PERSON_NAME]" at bounding box center [64, 21] width 55 height 9
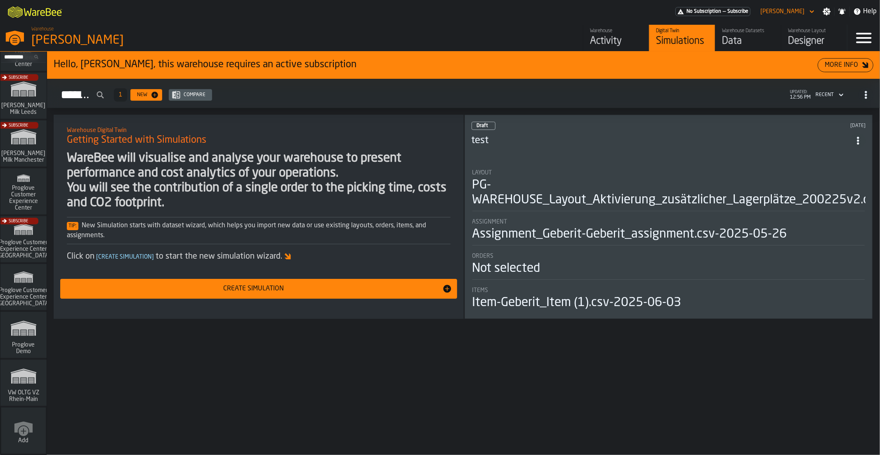
scroll to position [614, 0]
drag, startPoint x: 22, startPoint y: 389, endPoint x: 28, endPoint y: 387, distance: 6.1
click at [22, 389] on span "VW OLTG VZ Rhein-Main" at bounding box center [24, 395] width 40 height 13
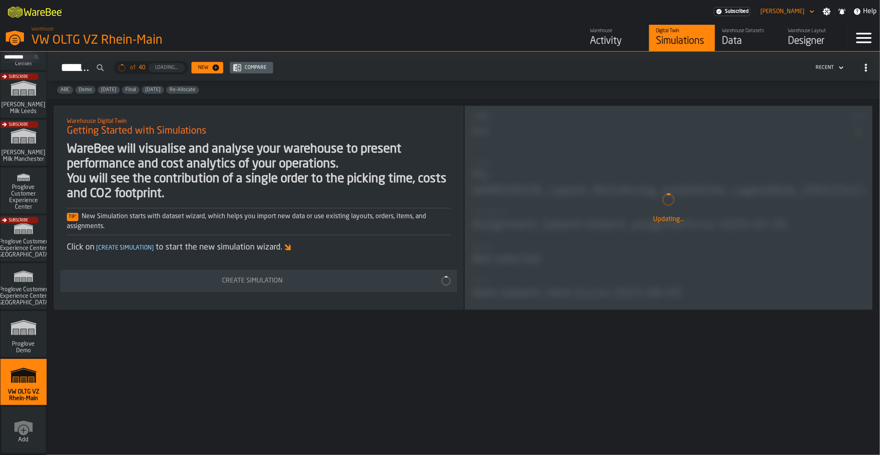
click at [742, 43] on div "Data" at bounding box center [748, 41] width 52 height 13
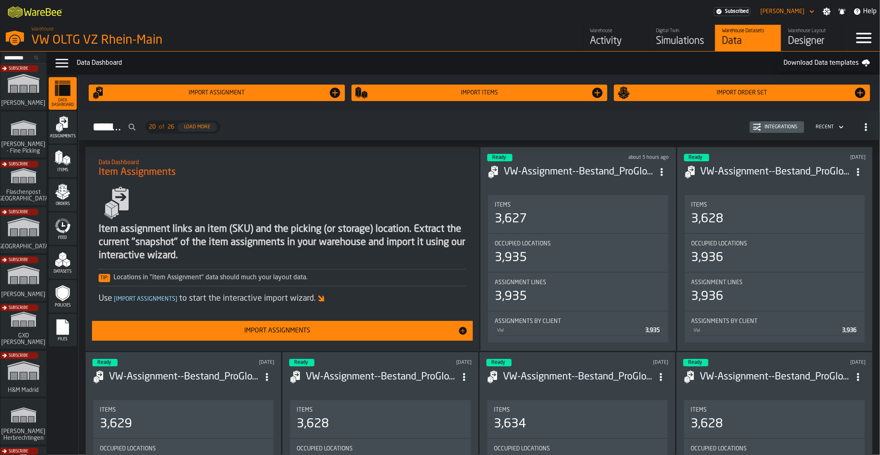
click at [65, 218] on icon "menu Feed" at bounding box center [62, 225] width 17 height 17
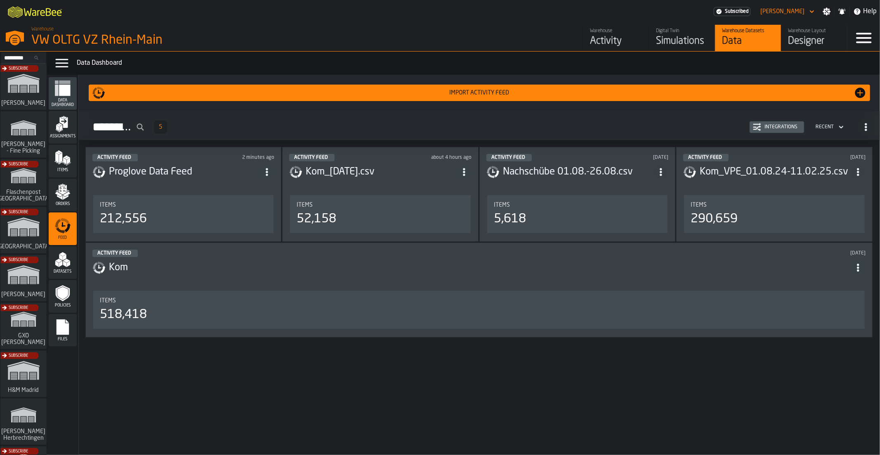
click at [202, 181] on header "Activity Feed 2 minutes ago Proglove Data Feed" at bounding box center [183, 170] width 182 height 33
click at [397, 188] on div "Activity Feed about 4 hours ago Kom_[DATE].csv Items 52,158" at bounding box center [380, 194] width 196 height 95
